Goal: Complete application form: Complete application form

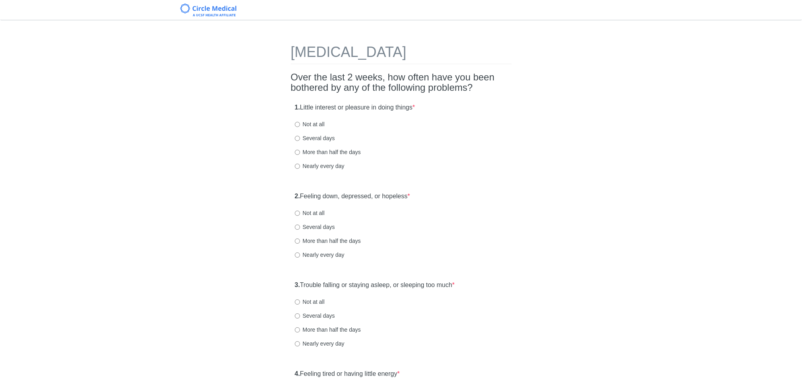
click at [300, 124] on label "Not at all" at bounding box center [310, 124] width 30 height 8
click at [300, 124] on input "Not at all" at bounding box center [297, 124] width 5 height 5
radio input "true"
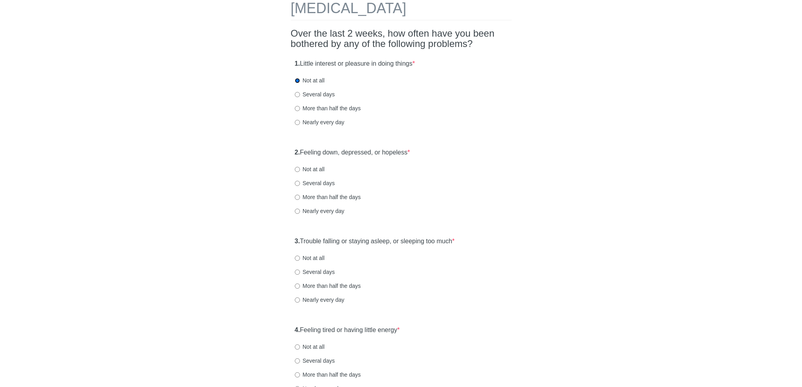
scroll to position [45, 0]
click at [296, 168] on input "Not at all" at bounding box center [297, 167] width 5 height 5
radio input "true"
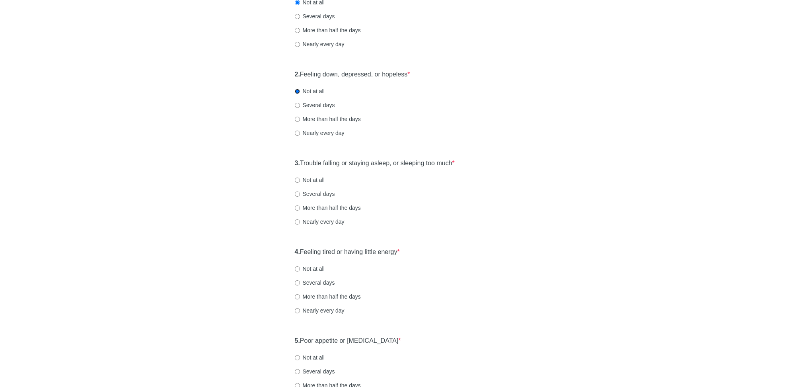
scroll to position [126, 0]
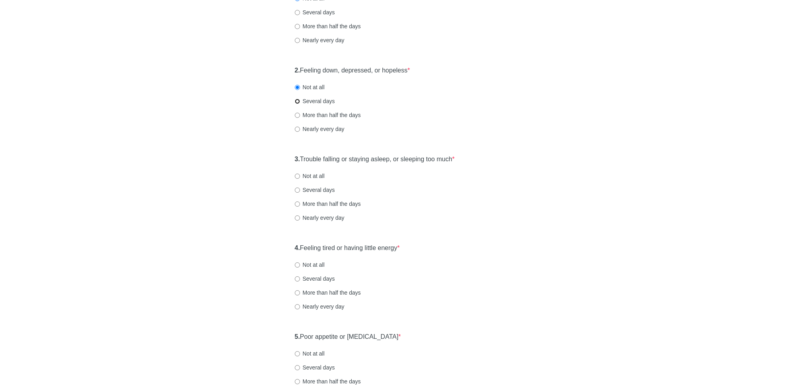
click at [298, 101] on input "Several days" at bounding box center [297, 101] width 5 height 5
radio input "true"
click at [297, 188] on input "Several days" at bounding box center [297, 189] width 5 height 5
radio input "true"
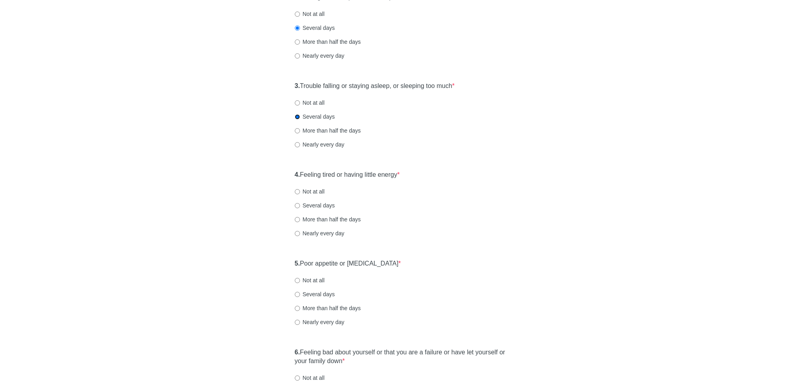
scroll to position [204, 0]
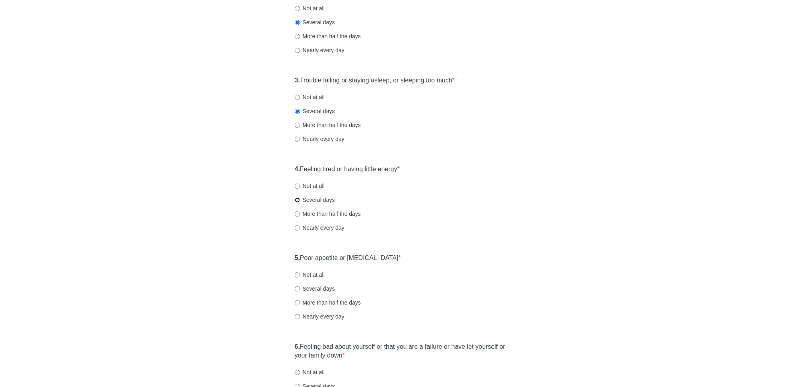
click at [298, 199] on input "Several days" at bounding box center [297, 199] width 5 height 5
radio input "true"
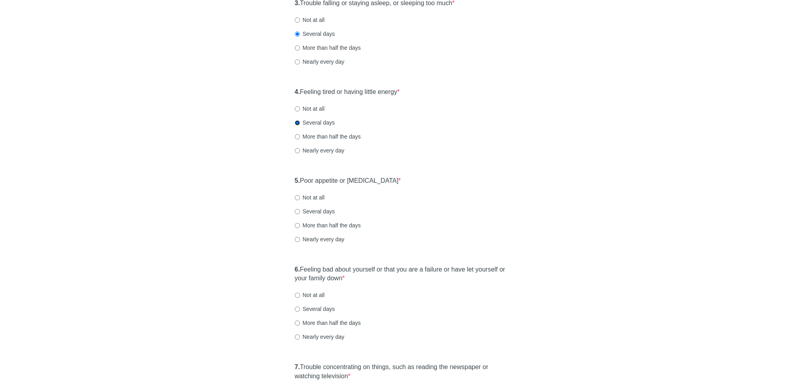
scroll to position [342, 0]
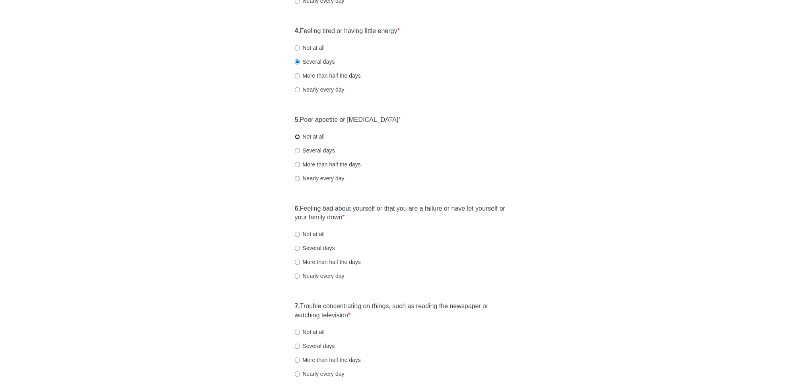
click at [296, 137] on input "Not at all" at bounding box center [297, 136] width 5 height 5
radio input "true"
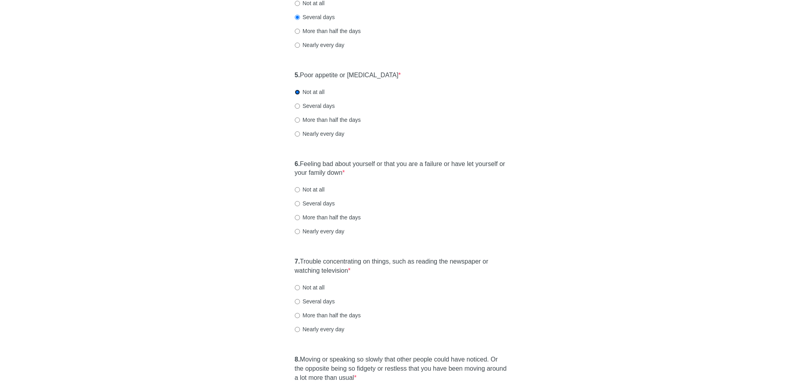
scroll to position [434, 0]
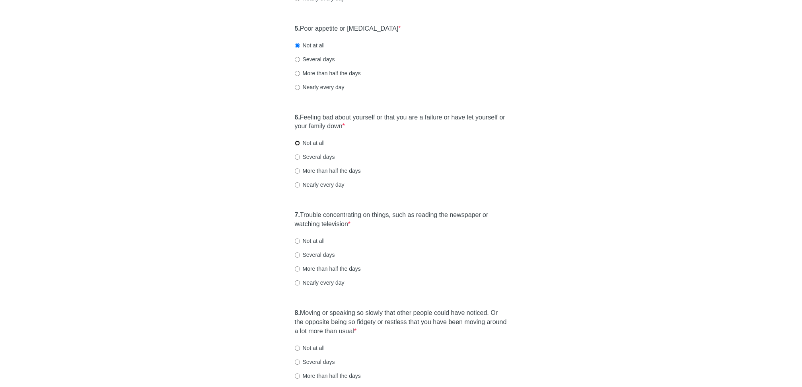
click at [297, 142] on input "Not at all" at bounding box center [297, 142] width 5 height 5
radio input "true"
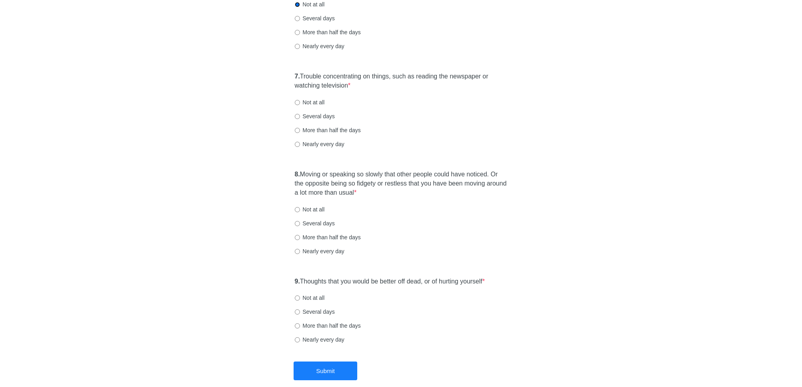
scroll to position [576, 0]
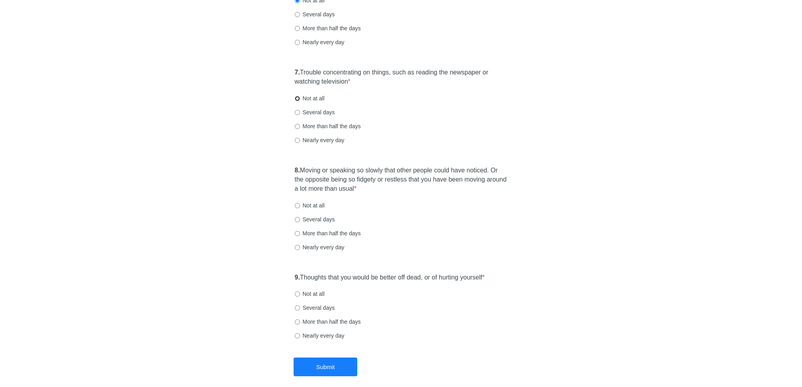
click at [297, 98] on input "Not at all" at bounding box center [297, 98] width 5 height 5
radio input "true"
click at [321, 204] on label "Not at all" at bounding box center [310, 205] width 30 height 8
click at [300, 204] on input "Not at all" at bounding box center [297, 205] width 5 height 5
radio input "true"
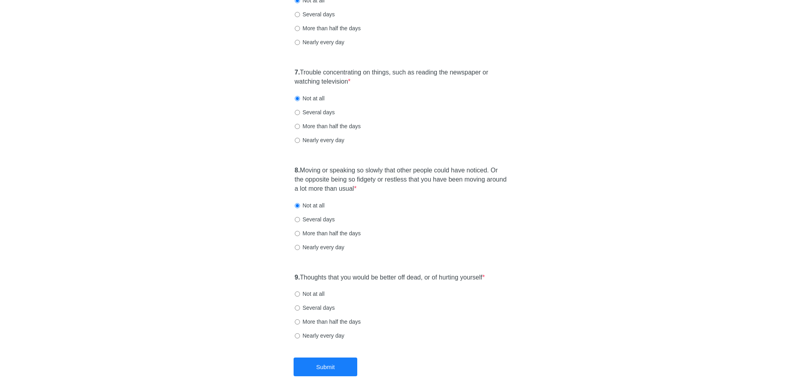
click at [310, 295] on label "Not at all" at bounding box center [310, 294] width 30 height 8
click at [300, 295] on input "Not at all" at bounding box center [297, 293] width 5 height 5
radio input "true"
click at [333, 364] on button "Submit" at bounding box center [326, 366] width 64 height 19
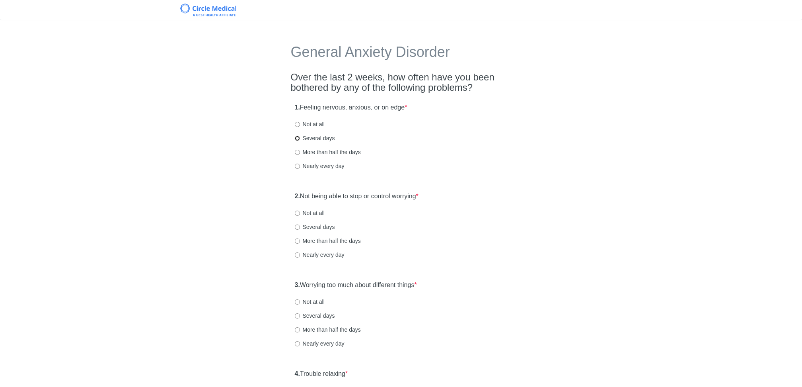
click at [298, 136] on input "Several days" at bounding box center [297, 138] width 5 height 5
radio input "true"
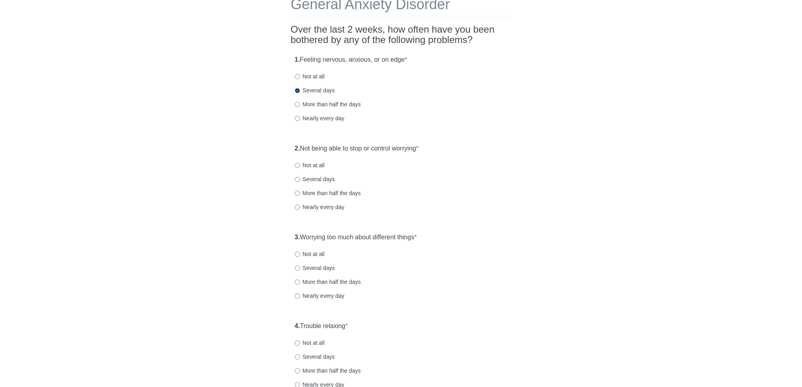
scroll to position [54, 0]
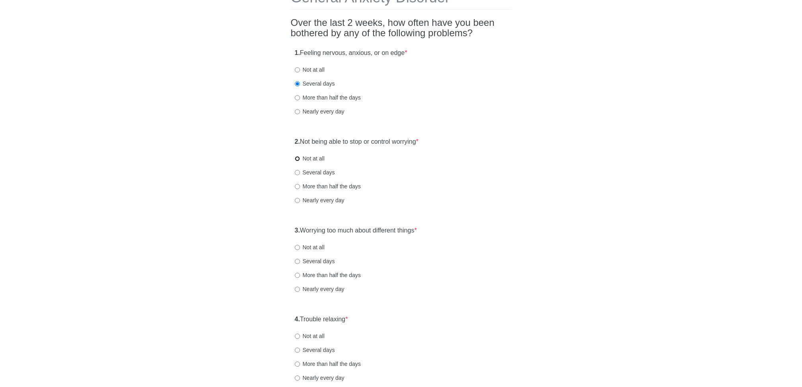
click at [296, 160] on input "Not at all" at bounding box center [297, 158] width 5 height 5
radio input "true"
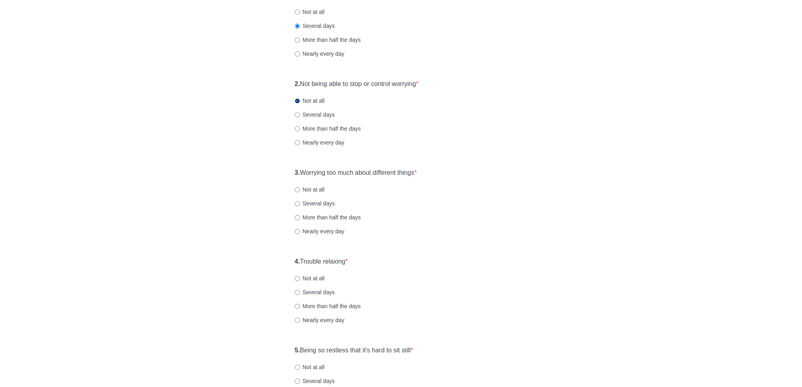
scroll to position [116, 0]
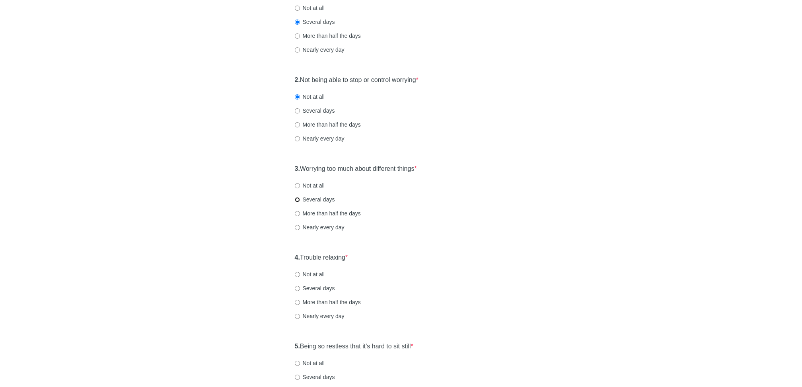
click at [297, 199] on input "Several days" at bounding box center [297, 199] width 5 height 5
radio input "true"
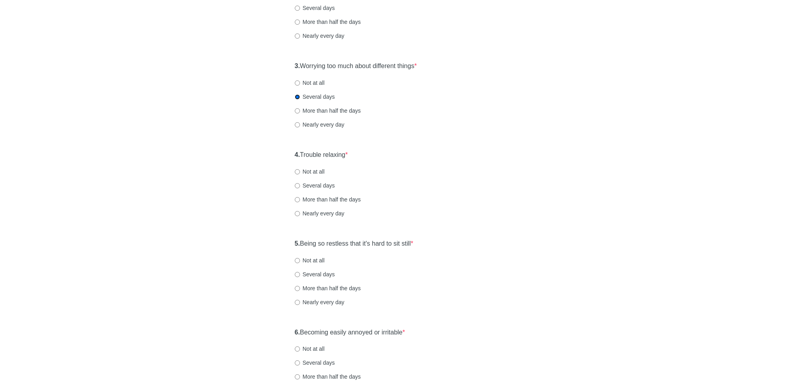
scroll to position [226, 0]
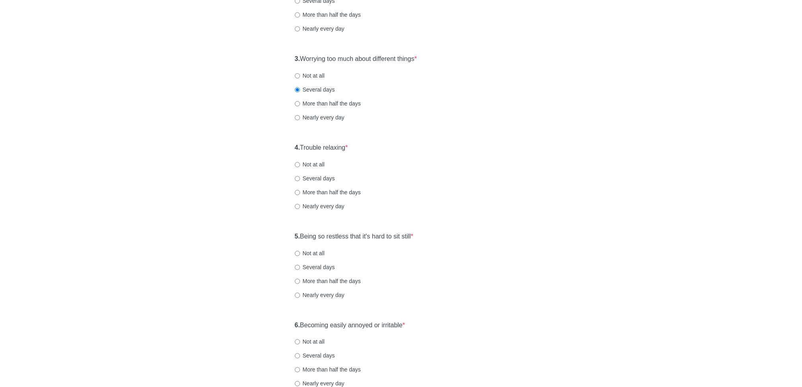
click at [299, 158] on div "4. Trouble relaxing * Not at all Several days More than half the days Nearly ev…" at bounding box center [401, 180] width 221 height 83
click at [299, 164] on input "Not at all" at bounding box center [297, 164] width 5 height 5
radio input "true"
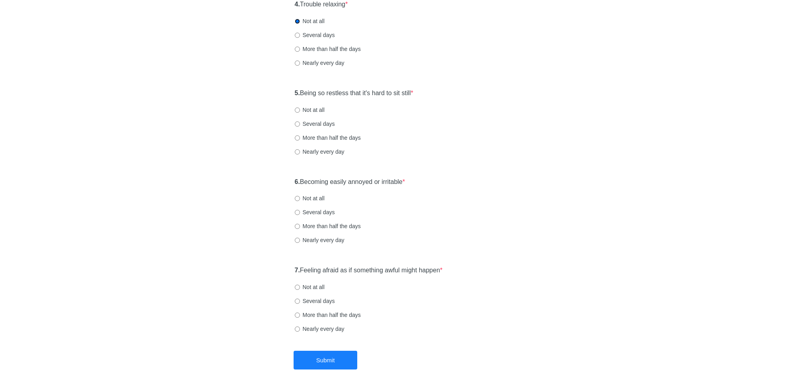
scroll to position [392, 0]
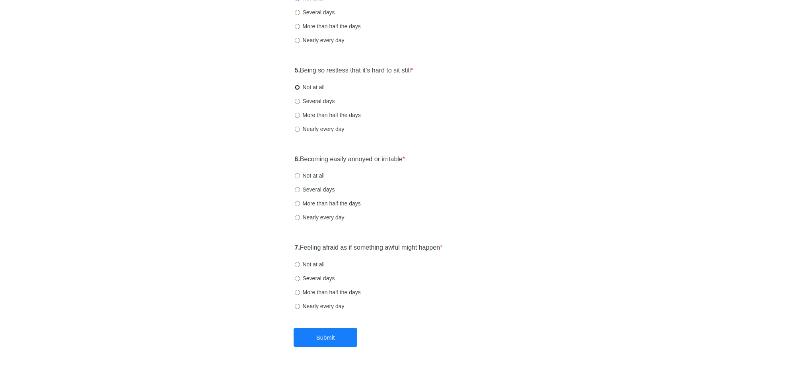
click at [297, 86] on input "Not at all" at bounding box center [297, 87] width 5 height 5
radio input "true"
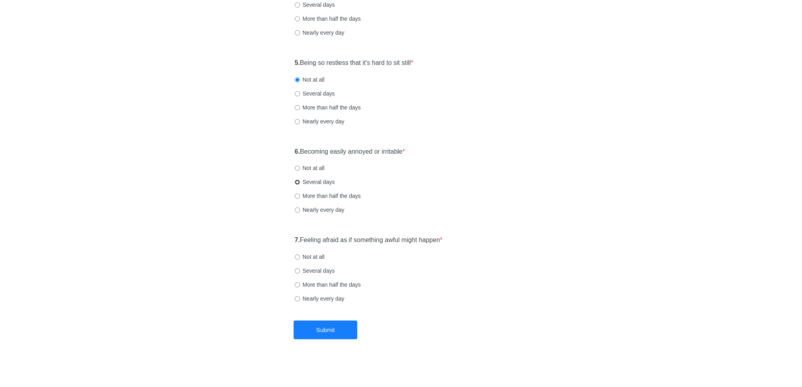
click at [299, 183] on input "Several days" at bounding box center [297, 181] width 5 height 5
radio input "true"
click at [297, 256] on input "Not at all" at bounding box center [297, 256] width 5 height 5
radio input "true"
click at [312, 324] on button "Submit" at bounding box center [326, 329] width 64 height 19
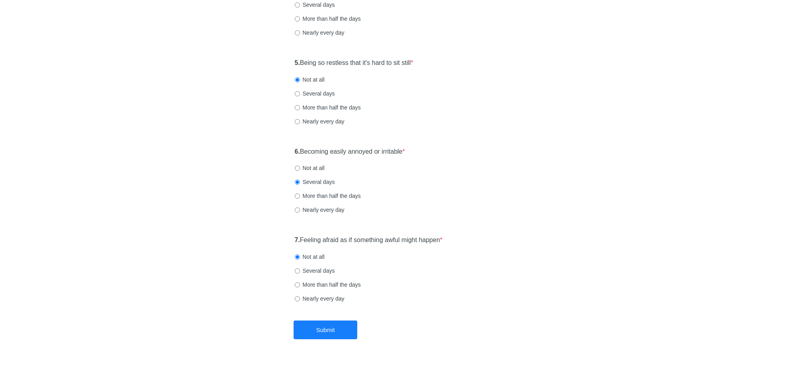
scroll to position [0, 0]
